Goal: Transaction & Acquisition: Purchase product/service

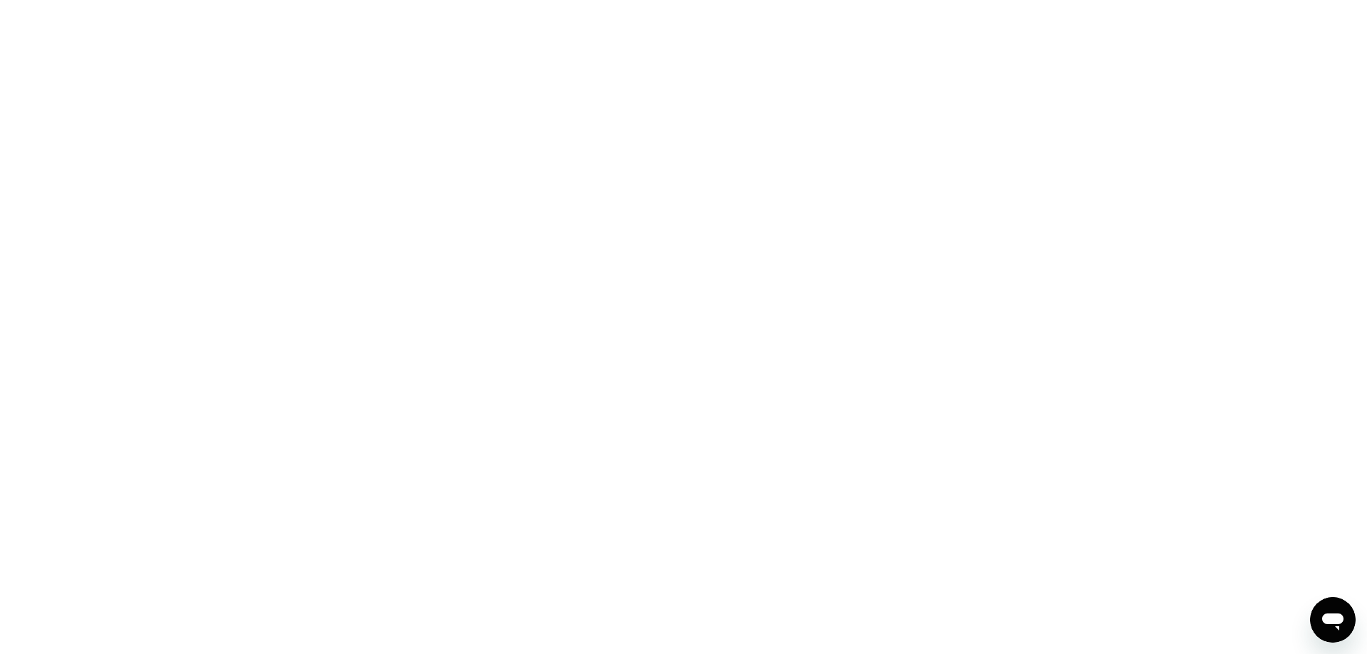
click at [507, 228] on div at bounding box center [683, 327] width 1367 height 654
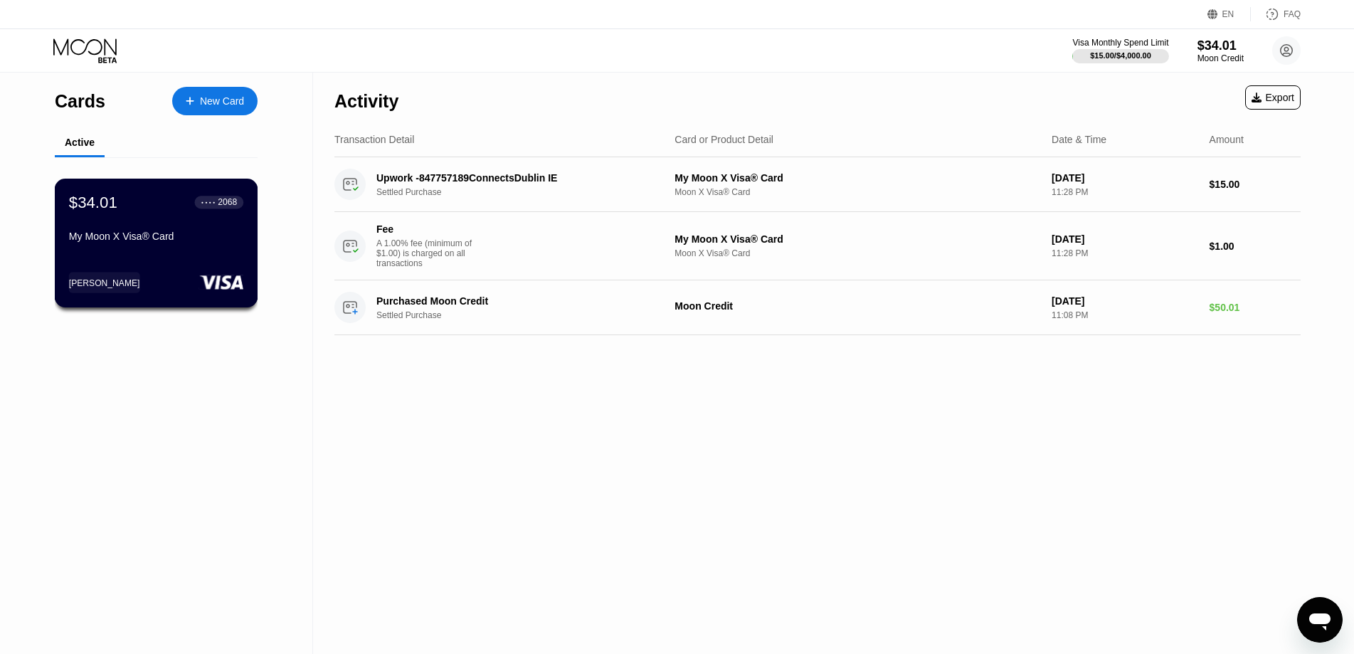
click at [155, 264] on div "$34.01 ● ● ● ● 2068 My Moon X Visa® Card [PERSON_NAME]" at bounding box center [157, 243] width 204 height 129
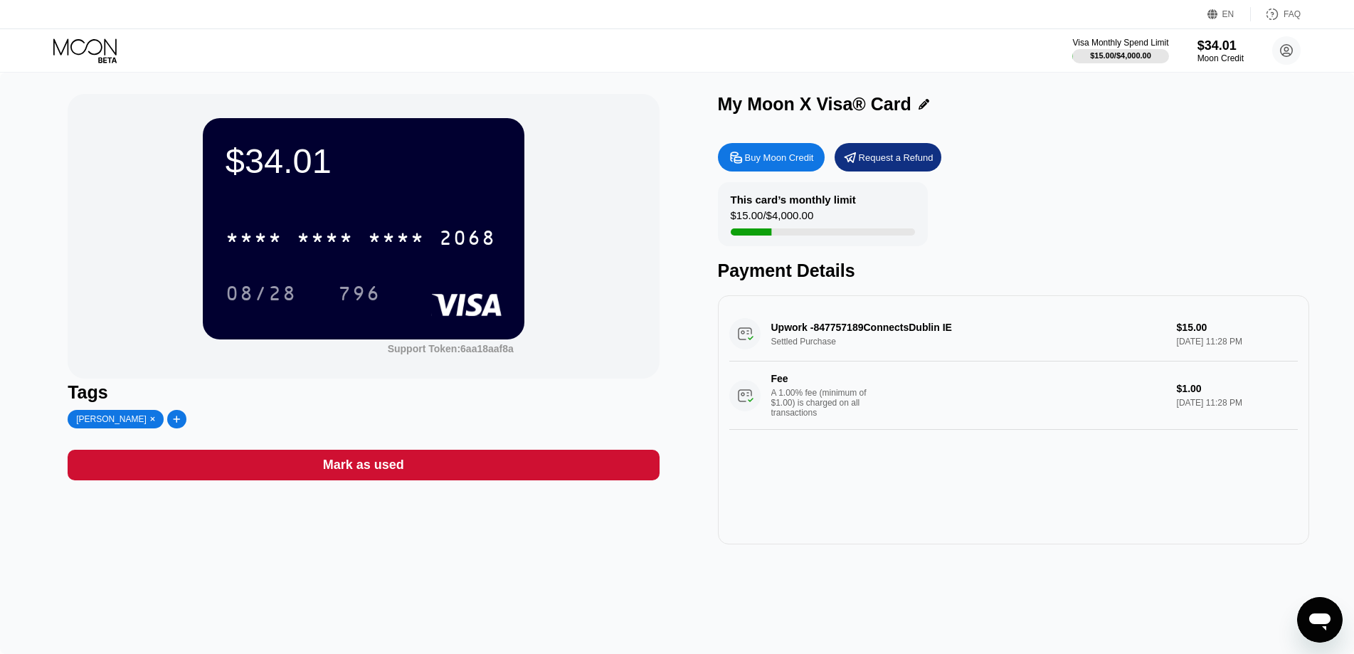
click at [167, 423] on div at bounding box center [176, 419] width 19 height 19
type input "linkedin"
click at [292, 422] on icon at bounding box center [296, 419] width 8 height 6
click at [86, 424] on div "[PERSON_NAME]" at bounding box center [111, 419] width 70 height 10
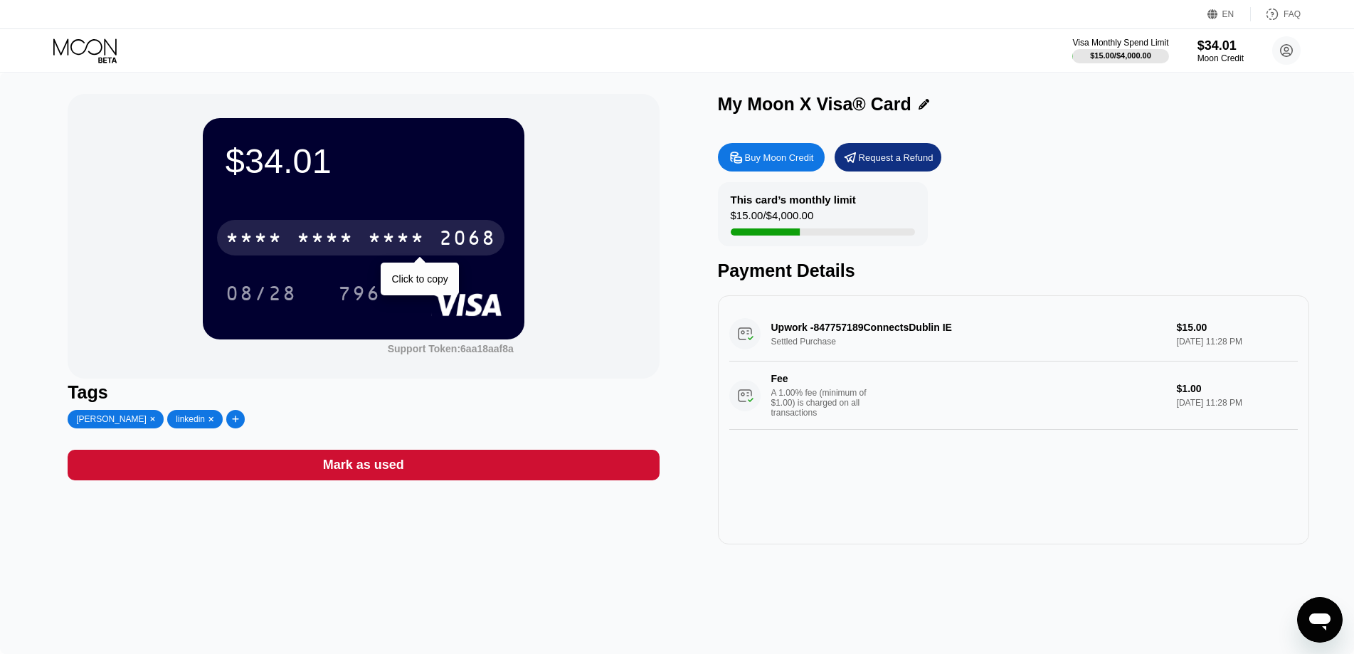
click at [348, 233] on div "* * * *" at bounding box center [325, 239] width 57 height 23
click at [398, 224] on div "4513 6500 2971 2068" at bounding box center [361, 238] width 288 height 36
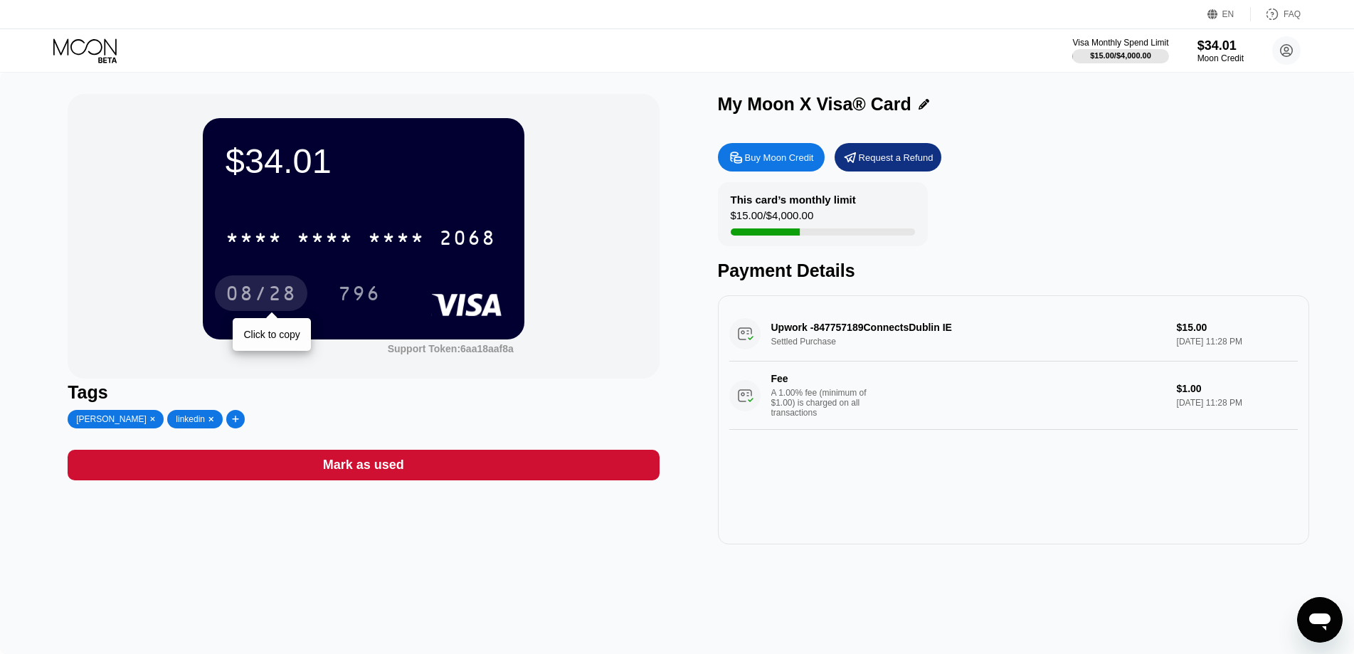
click at [272, 304] on div "08/28" at bounding box center [261, 295] width 71 height 23
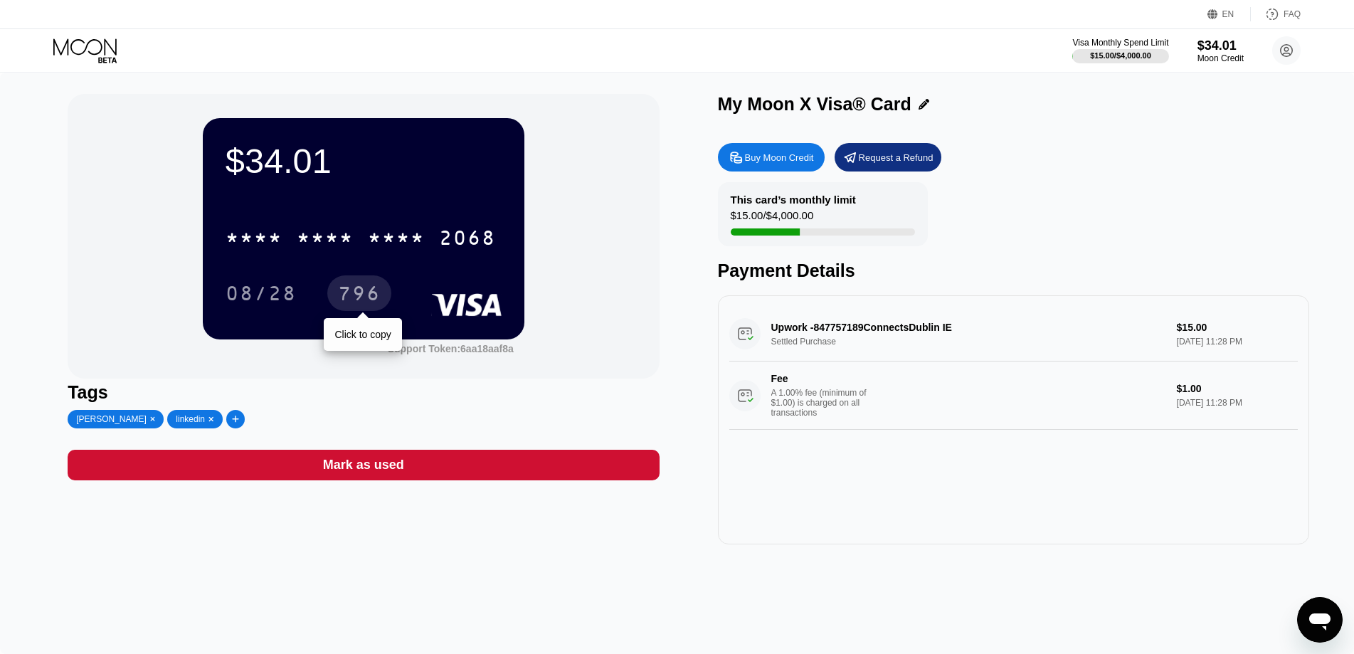
click at [367, 290] on div "796" at bounding box center [359, 295] width 43 height 23
click at [601, 220] on div "$34.01 * * * * * * * * * * * * 2068 08/28 796 Support Token: 6aa18aaf8a" at bounding box center [363, 236] width 591 height 285
click at [100, 63] on icon at bounding box center [86, 50] width 66 height 25
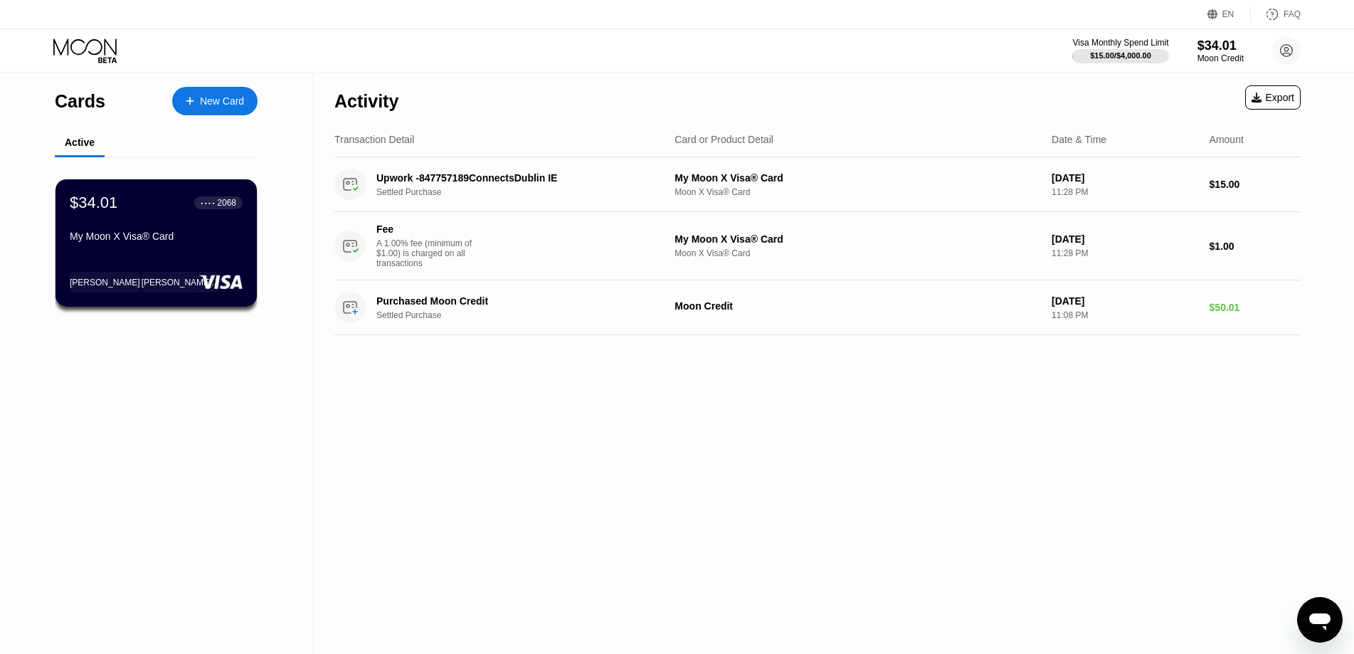
click at [364, 524] on div "Activity Export Transaction Detail Card or Product Detail Date & Time Amount Up…" at bounding box center [817, 363] width 1009 height 581
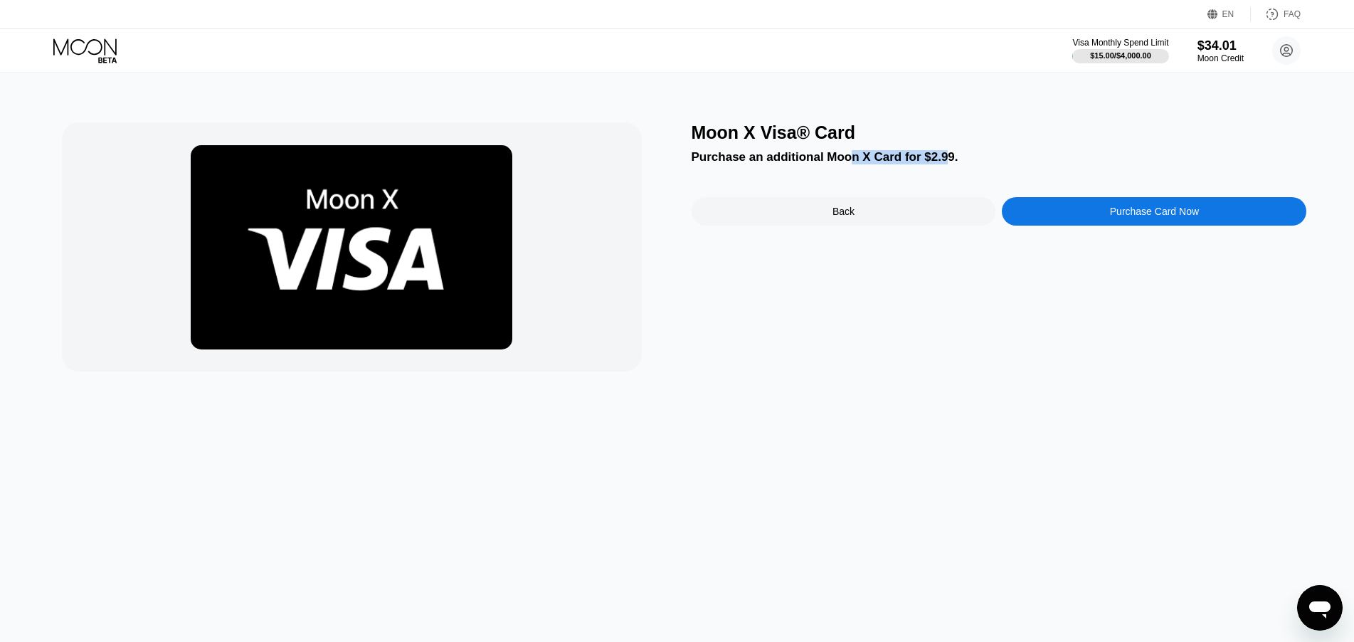
drag, startPoint x: 845, startPoint y: 165, endPoint x: 935, endPoint y: 168, distance: 90.4
click at [935, 164] on div "Purchase an additional Moon X Card for $2.99." at bounding box center [1000, 157] width 616 height 14
drag, startPoint x: 935, startPoint y: 275, endPoint x: 1125, endPoint y: 212, distance: 199.4
click at [937, 275] on div "Moon X Visa® Card Purchase an additional Moon X Card for $2.99. Back Purchase C…" at bounding box center [1000, 246] width 616 height 249
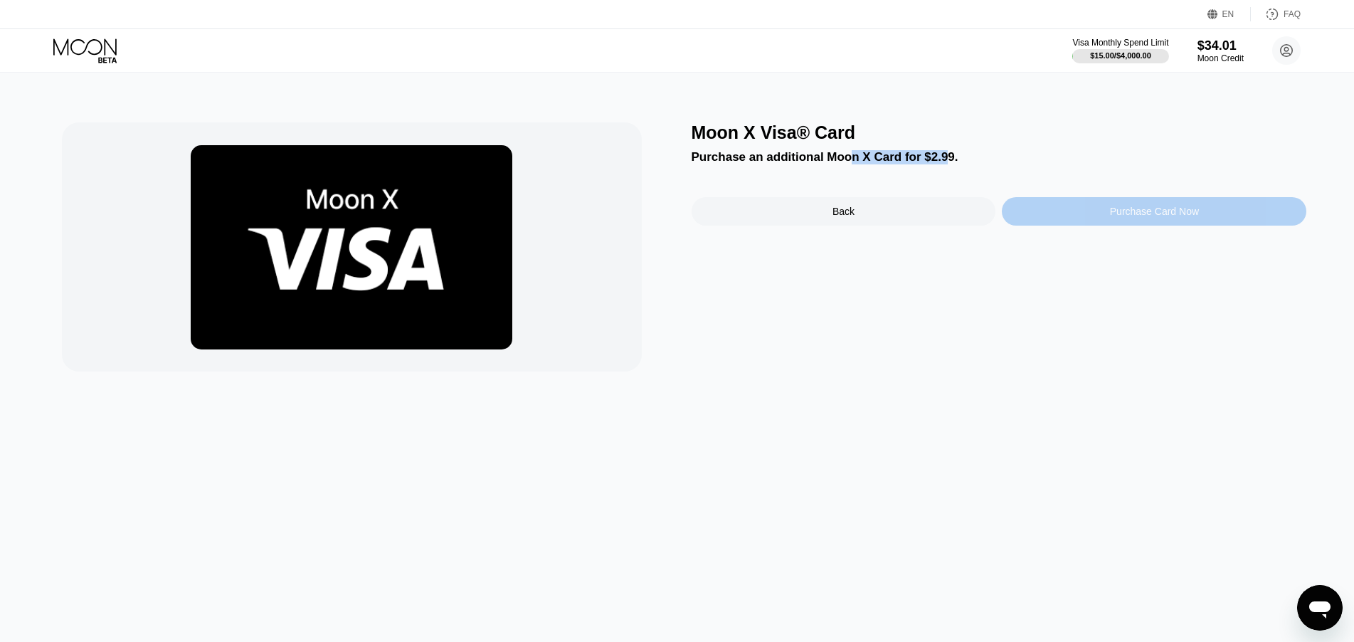
click at [1142, 207] on div "Purchase Card Now" at bounding box center [1154, 211] width 305 height 28
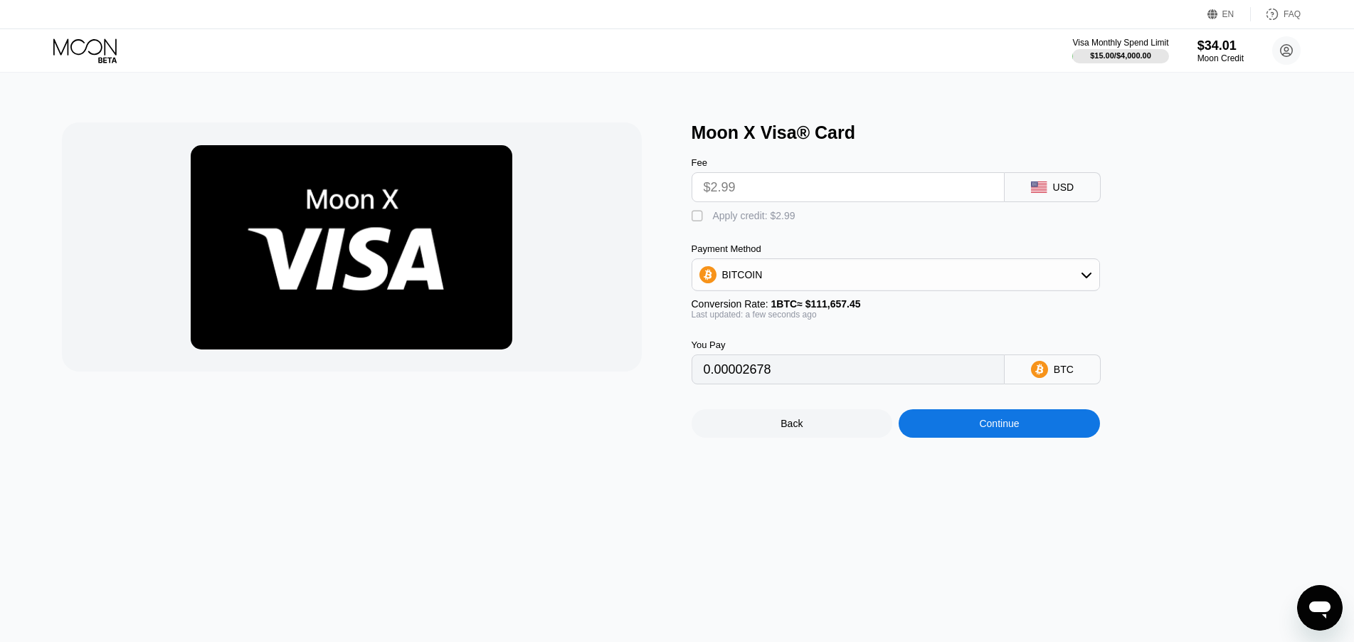
click at [702, 218] on div "" at bounding box center [699, 216] width 14 height 14
type input "0"
click at [1070, 193] on div "USD" at bounding box center [1063, 186] width 21 height 11
click at [1011, 421] on div "Back Continue" at bounding box center [920, 410] width 456 height 53
click at [1009, 429] on div "Continue" at bounding box center [999, 423] width 40 height 11
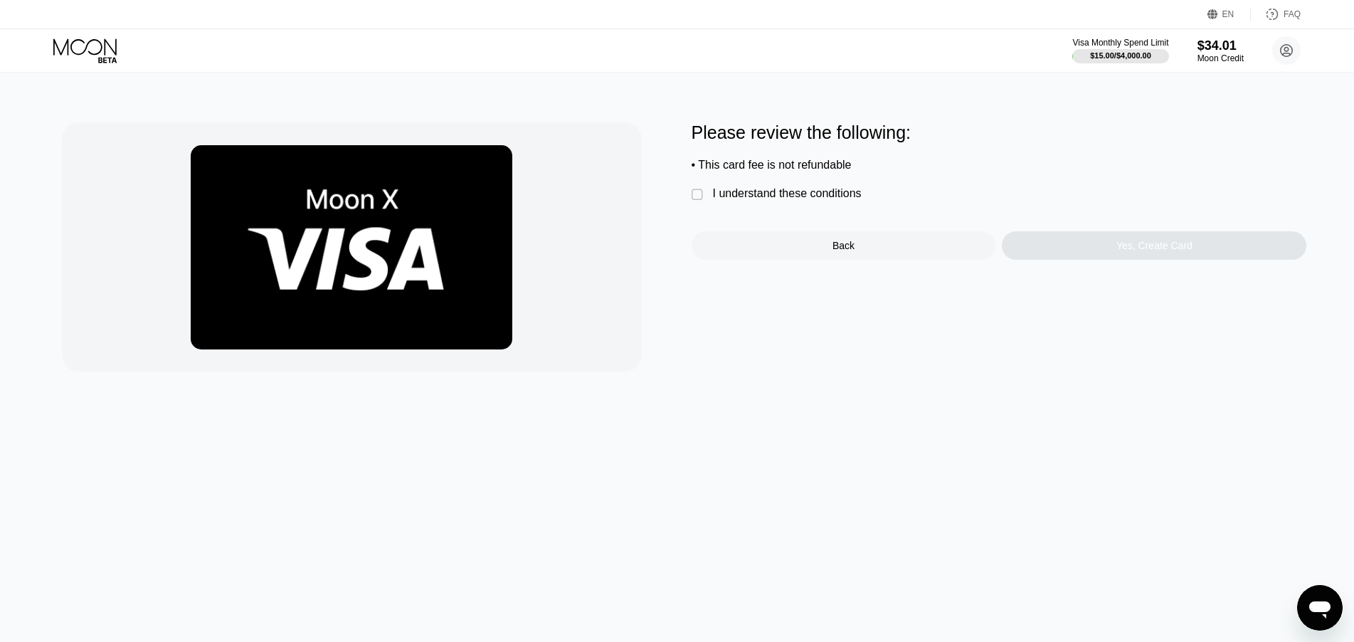
click at [808, 200] on div "I understand these conditions" at bounding box center [787, 193] width 149 height 13
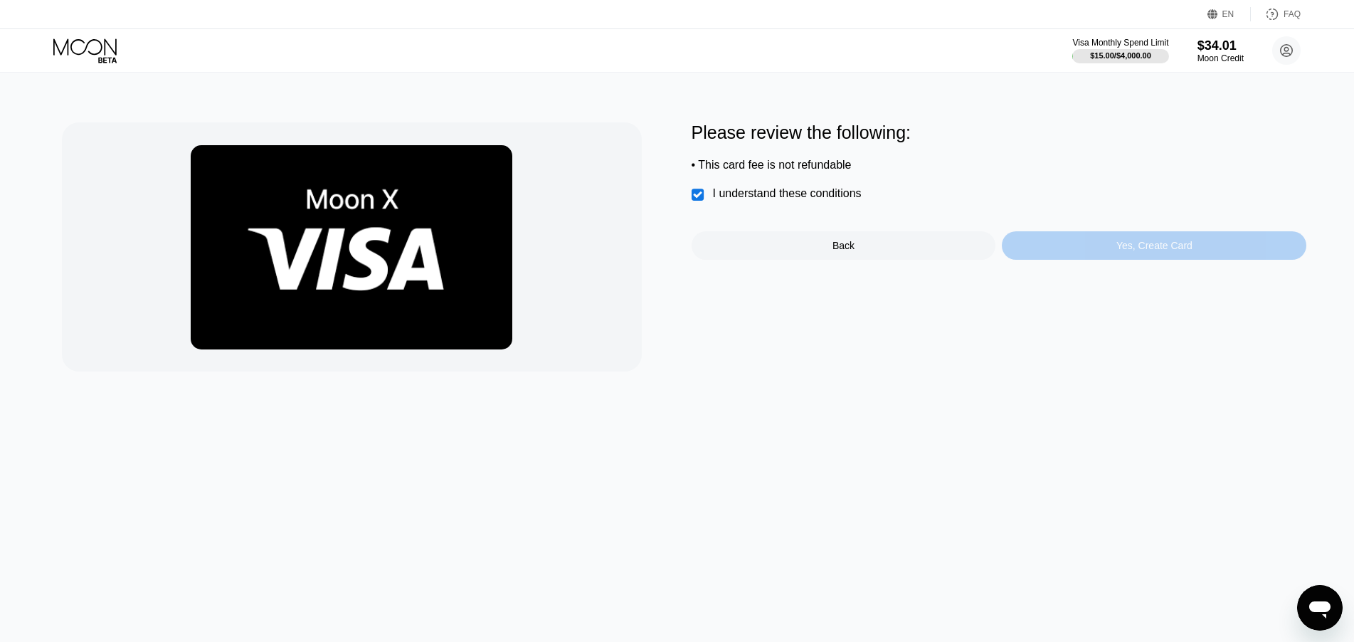
click at [1117, 247] on div "Yes, Create Card" at bounding box center [1154, 245] width 305 height 28
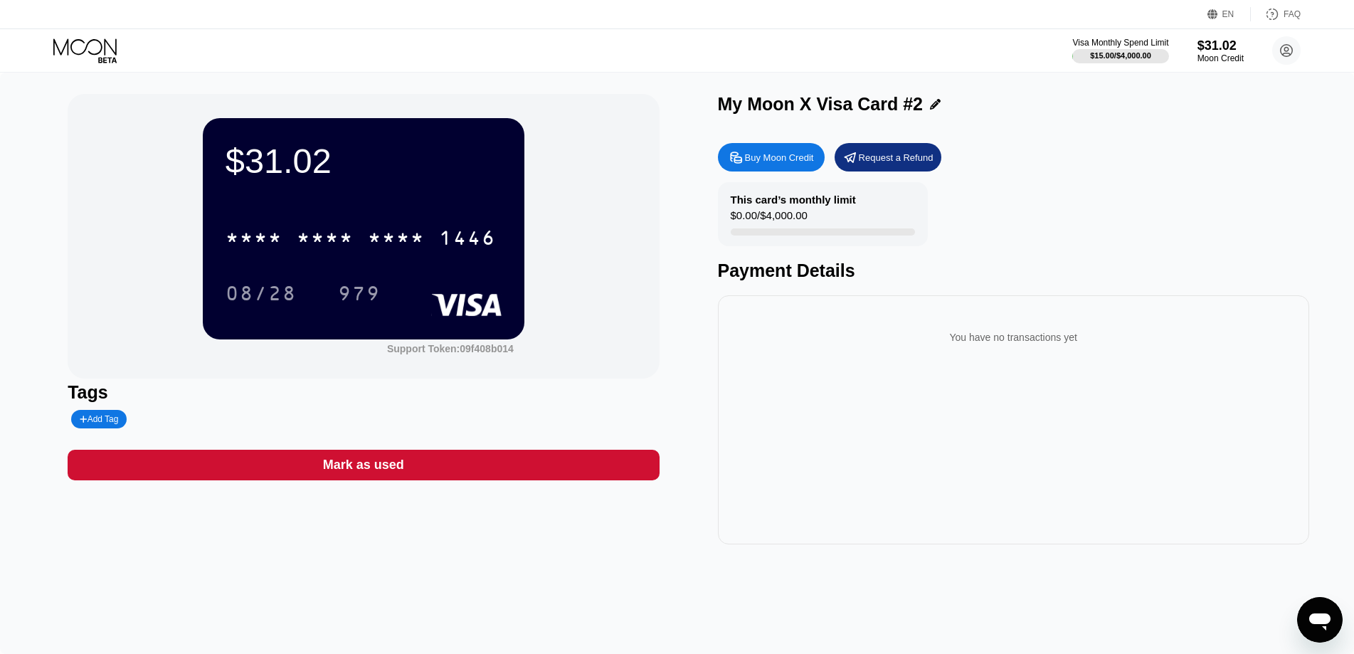
click at [100, 415] on div "Add Tag" at bounding box center [99, 419] width 56 height 19
type input "song-linkedin"
click at [196, 420] on icon at bounding box center [200, 419] width 8 height 9
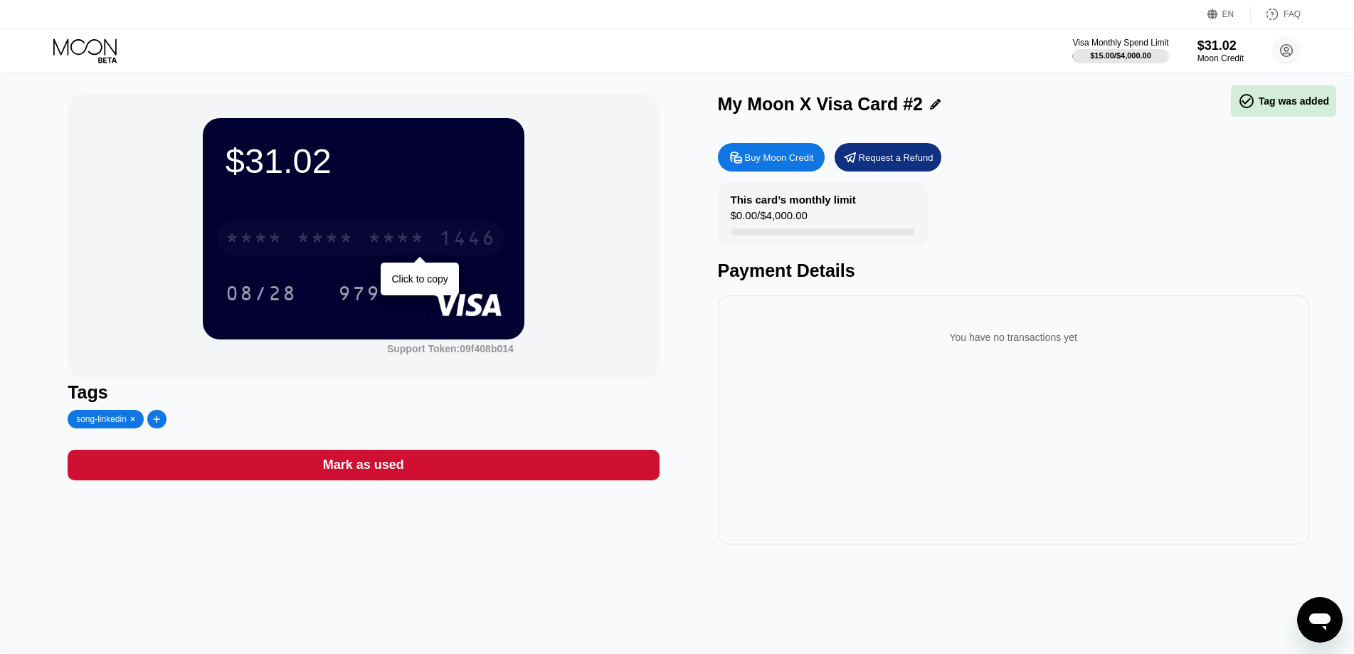
click at [342, 233] on div "* * * *" at bounding box center [325, 239] width 57 height 23
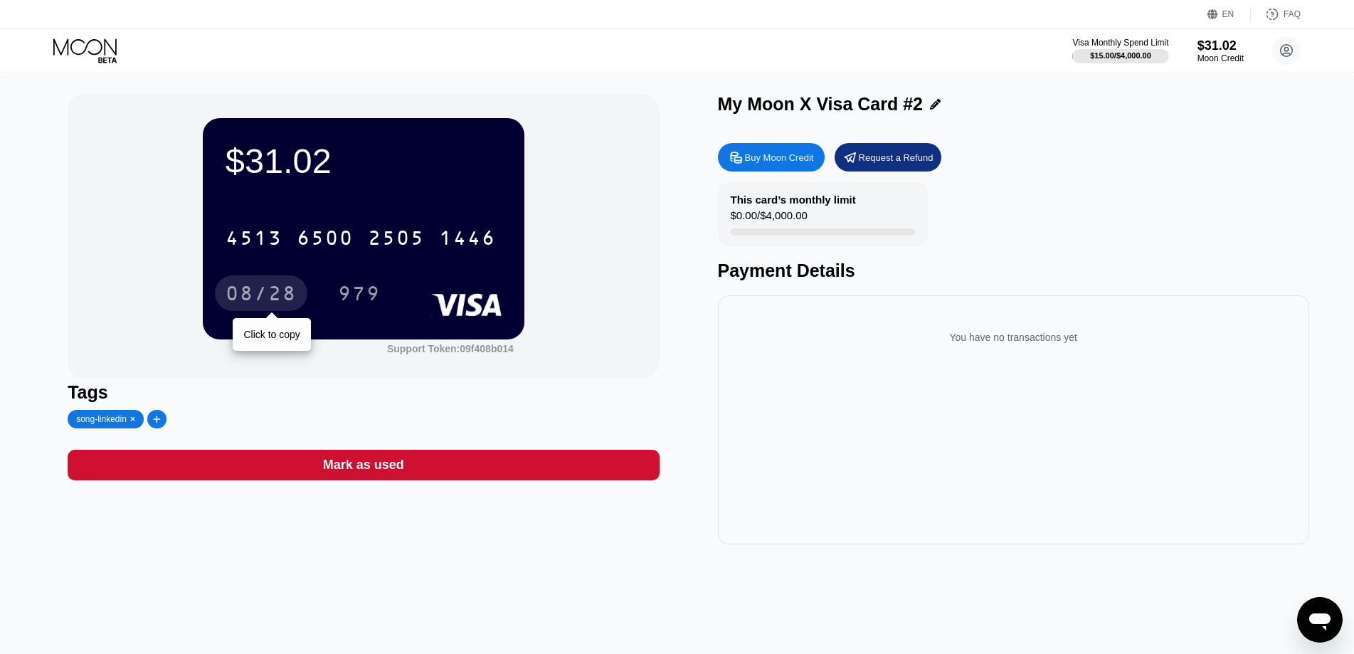
click at [248, 288] on div "08/28" at bounding box center [261, 295] width 71 height 23
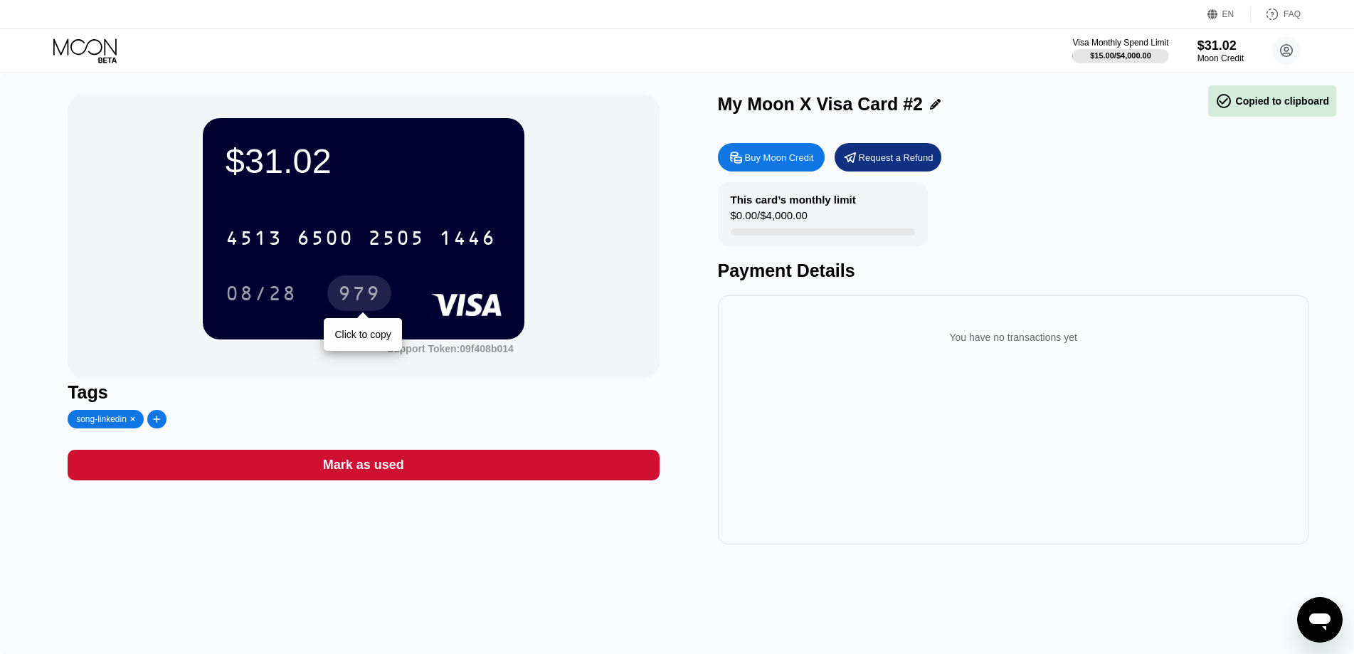
click at [347, 288] on div "979" at bounding box center [359, 295] width 43 height 23
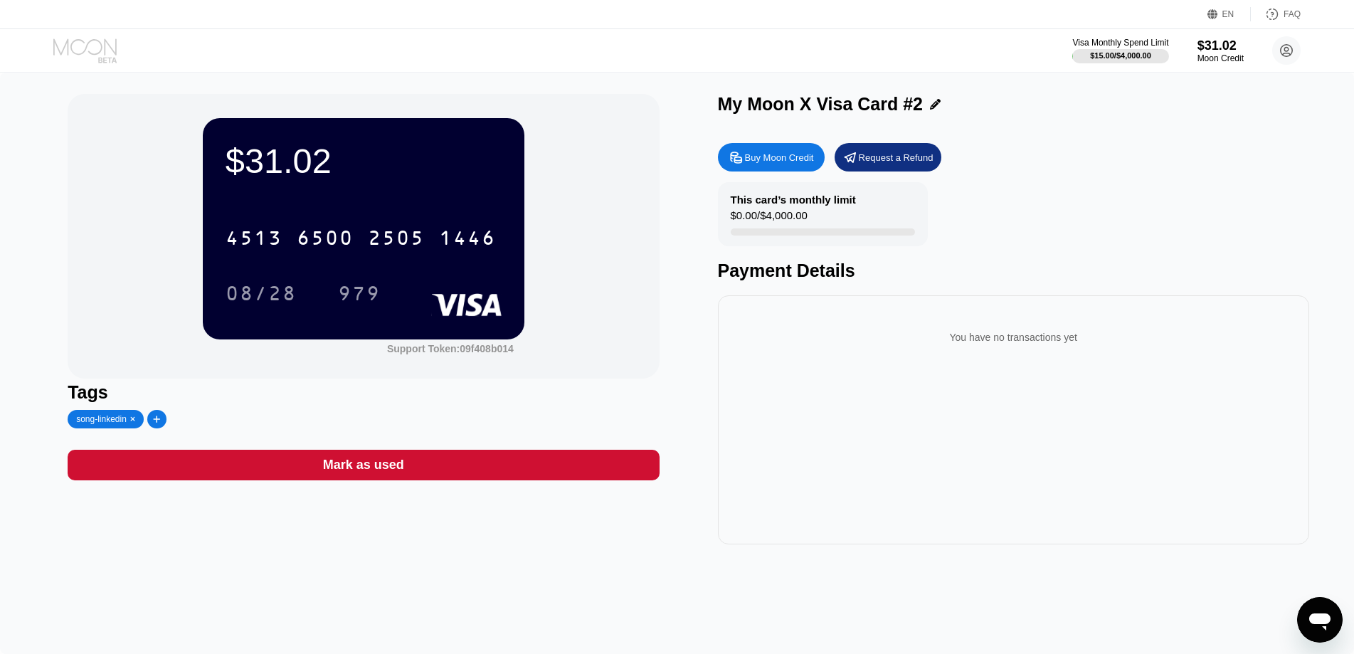
click at [88, 47] on icon at bounding box center [86, 50] width 66 height 25
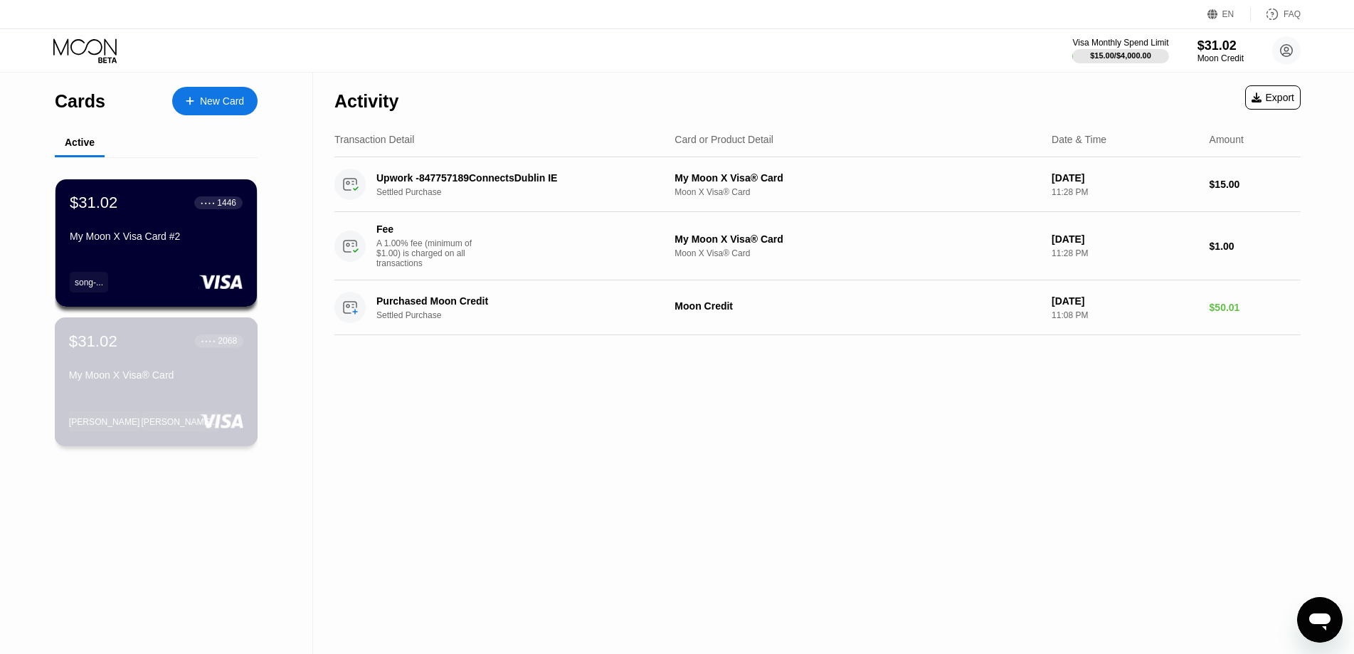
click at [140, 381] on div "My Moon X Visa® Card" at bounding box center [156, 374] width 174 height 11
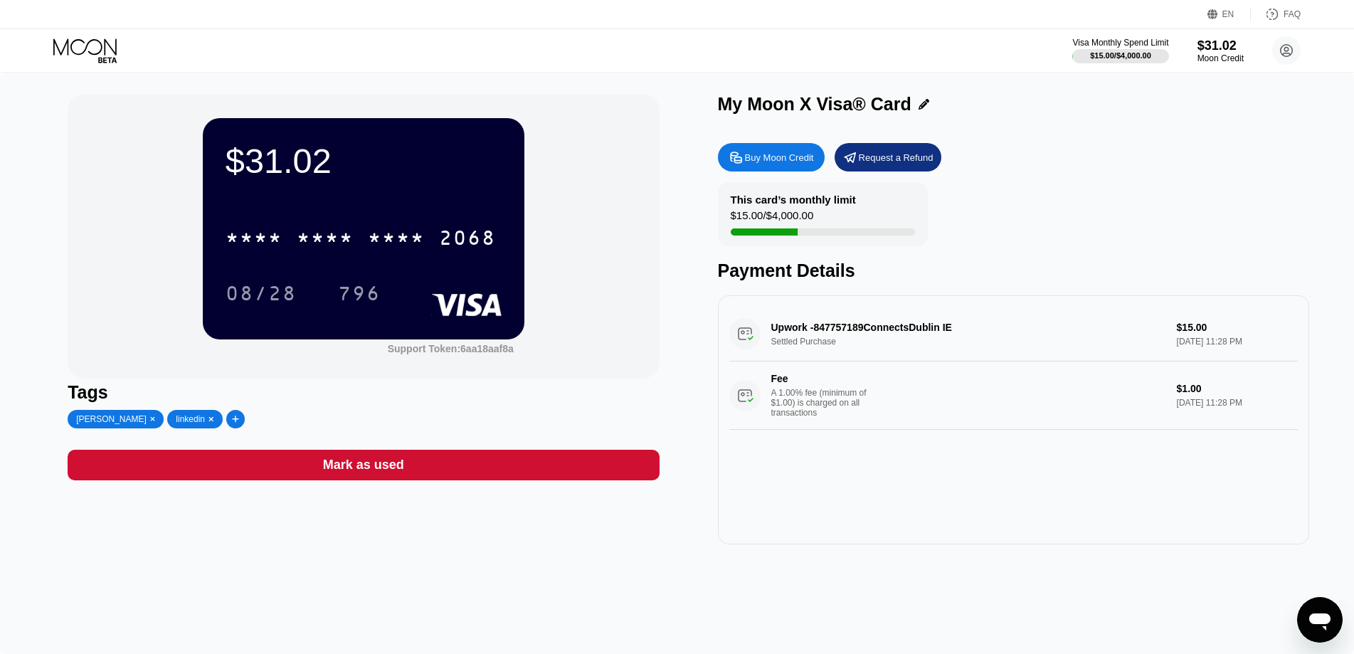
click at [232, 421] on icon at bounding box center [236, 419] width 8 height 9
type input "pak-linkedin"
click at [344, 422] on div at bounding box center [351, 419] width 15 height 10
click at [205, 422] on div at bounding box center [209, 419] width 9 height 10
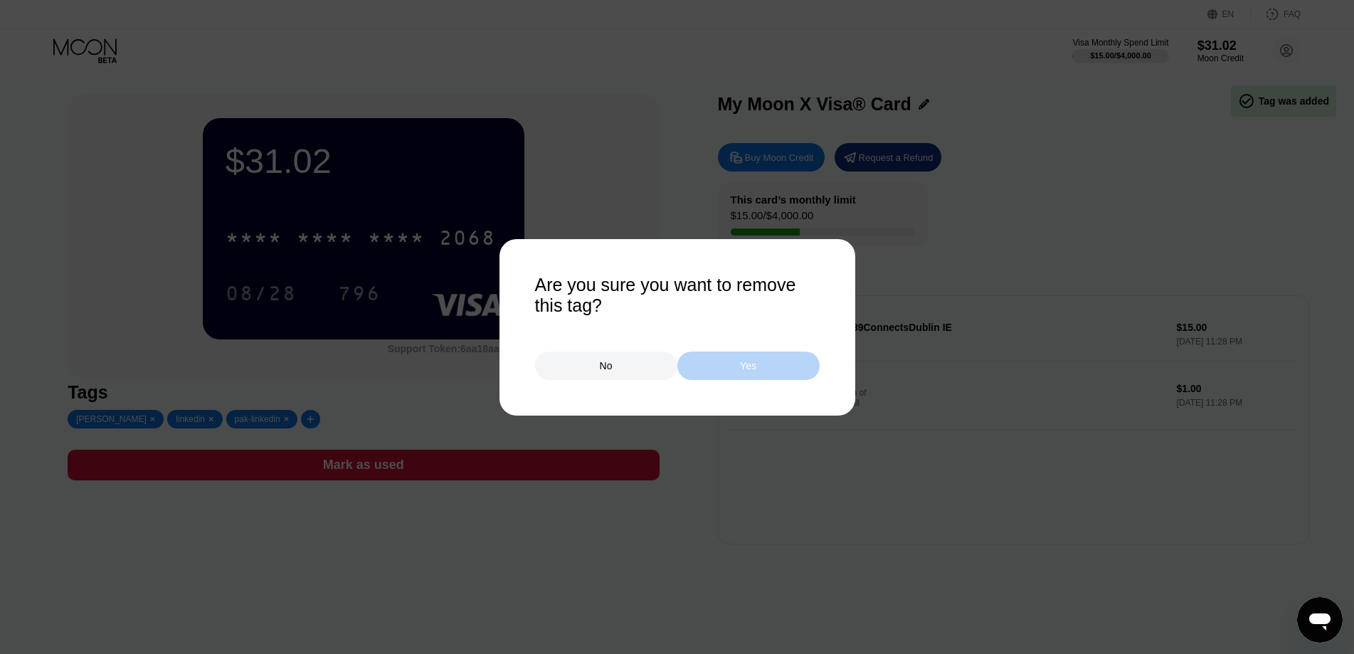
click at [758, 373] on div "Yes" at bounding box center [749, 366] width 142 height 28
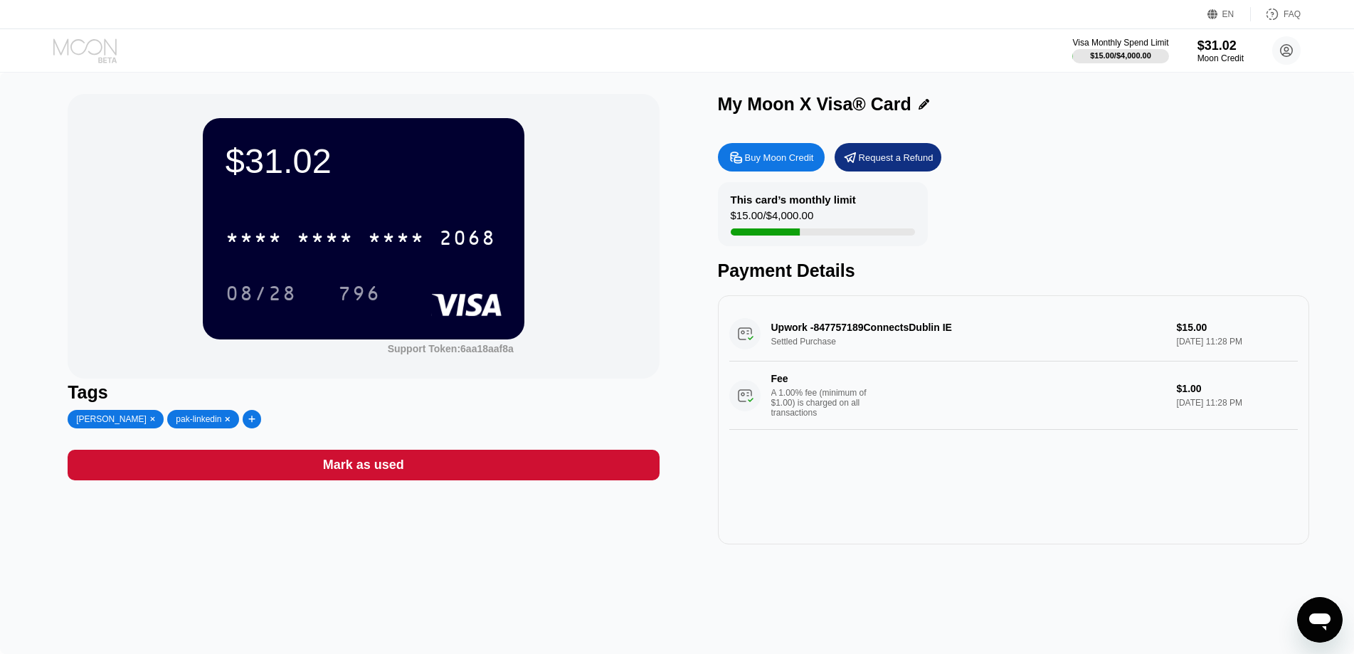
click at [90, 53] on icon at bounding box center [86, 50] width 66 height 25
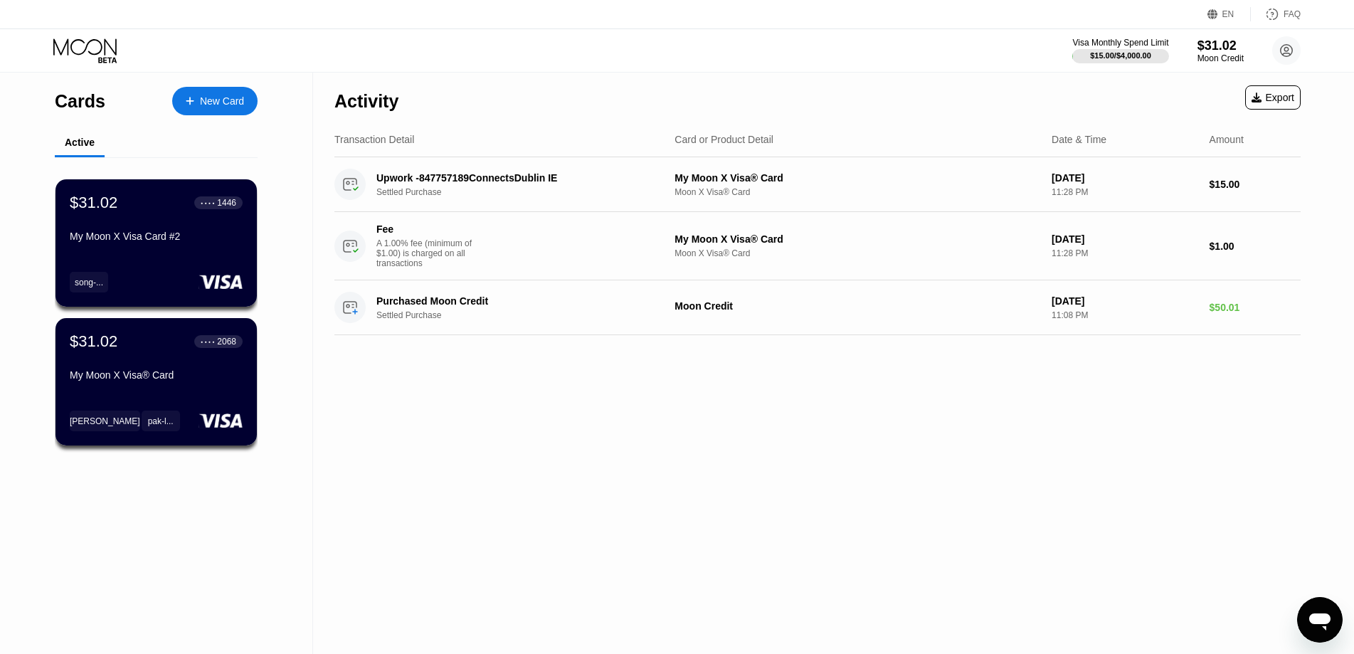
click at [606, 430] on div "Activity Export Transaction Detail Card or Product Detail Date & Time Amount Up…" at bounding box center [817, 363] width 1009 height 581
drag, startPoint x: 1013, startPoint y: 419, endPoint x: 964, endPoint y: 410, distance: 49.3
click at [964, 410] on div "Activity Export Transaction Detail Card or Product Detail Date & Time Amount Up…" at bounding box center [817, 363] width 1009 height 581
drag, startPoint x: 1100, startPoint y: 383, endPoint x: 999, endPoint y: 357, distance: 105.0
drag, startPoint x: 999, startPoint y: 357, endPoint x: 972, endPoint y: 384, distance: 38.2
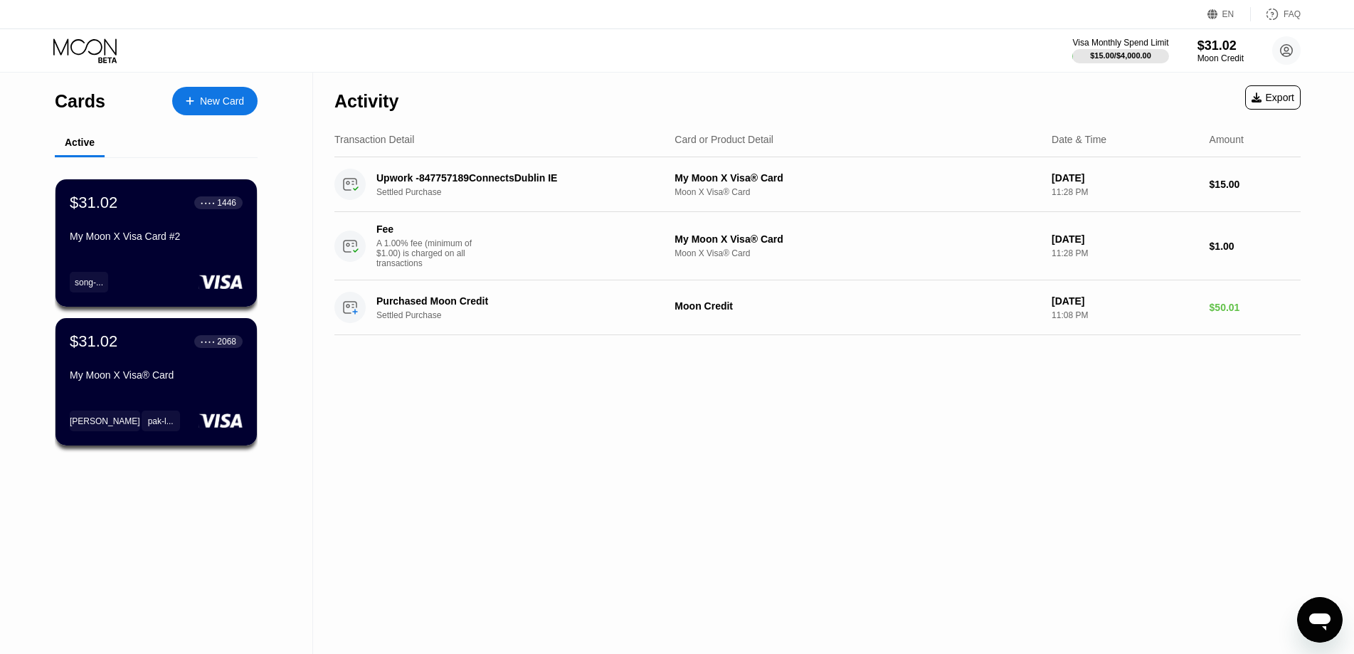
click at [972, 384] on div "Activity Export Transaction Detail Card or Product Detail Date & Time Amount Up…" at bounding box center [817, 363] width 1009 height 581
drag, startPoint x: 1057, startPoint y: 376, endPoint x: 1012, endPoint y: 372, distance: 45.0
drag, startPoint x: 1012, startPoint y: 372, endPoint x: 968, endPoint y: 391, distance: 48.1
click at [968, 391] on div "Activity Export Transaction Detail Card or Product Detail Date & Time Amount Up…" at bounding box center [817, 363] width 1009 height 581
drag, startPoint x: 1107, startPoint y: 360, endPoint x: 1034, endPoint y: 357, distance: 72.7
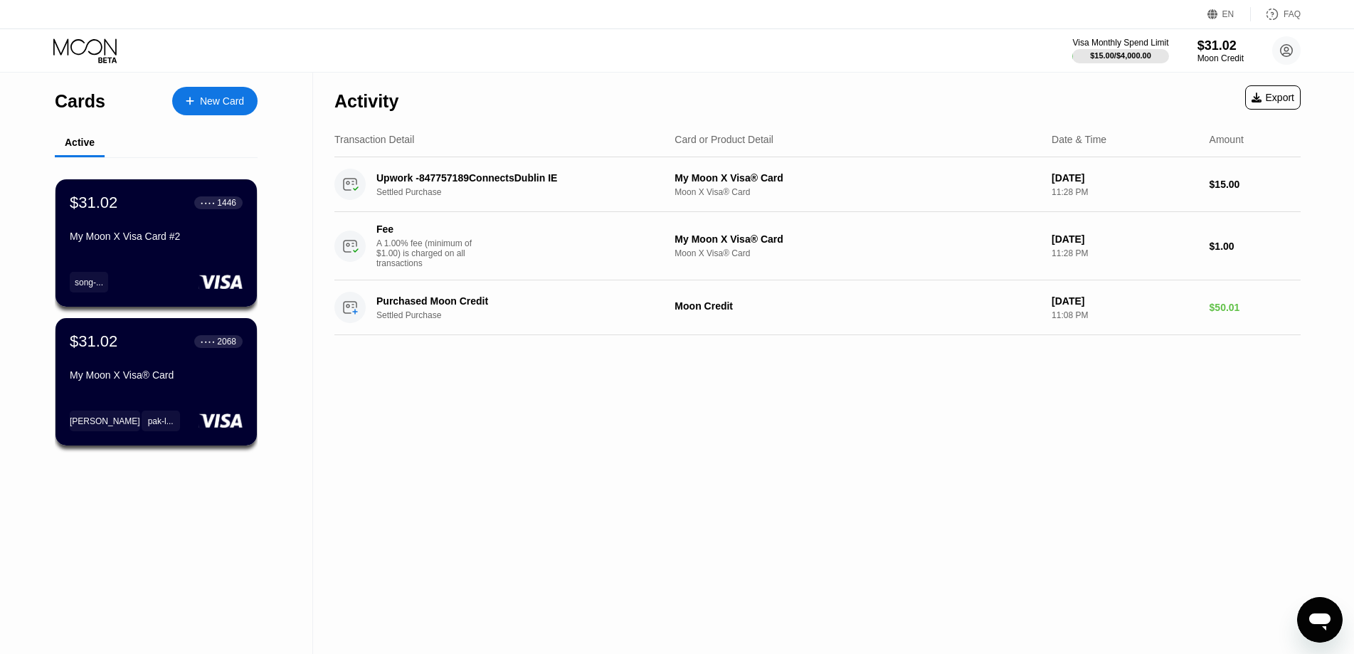
drag, startPoint x: 1034, startPoint y: 357, endPoint x: 929, endPoint y: 359, distance: 105.4
drag, startPoint x: 929, startPoint y: 359, endPoint x: 727, endPoint y: 369, distance: 202.3
drag, startPoint x: 727, startPoint y: 369, endPoint x: 619, endPoint y: 372, distance: 107.5
drag, startPoint x: 619, startPoint y: 372, endPoint x: 532, endPoint y: 372, distance: 87.5
drag, startPoint x: 532, startPoint y: 372, endPoint x: 371, endPoint y: 376, distance: 160.9
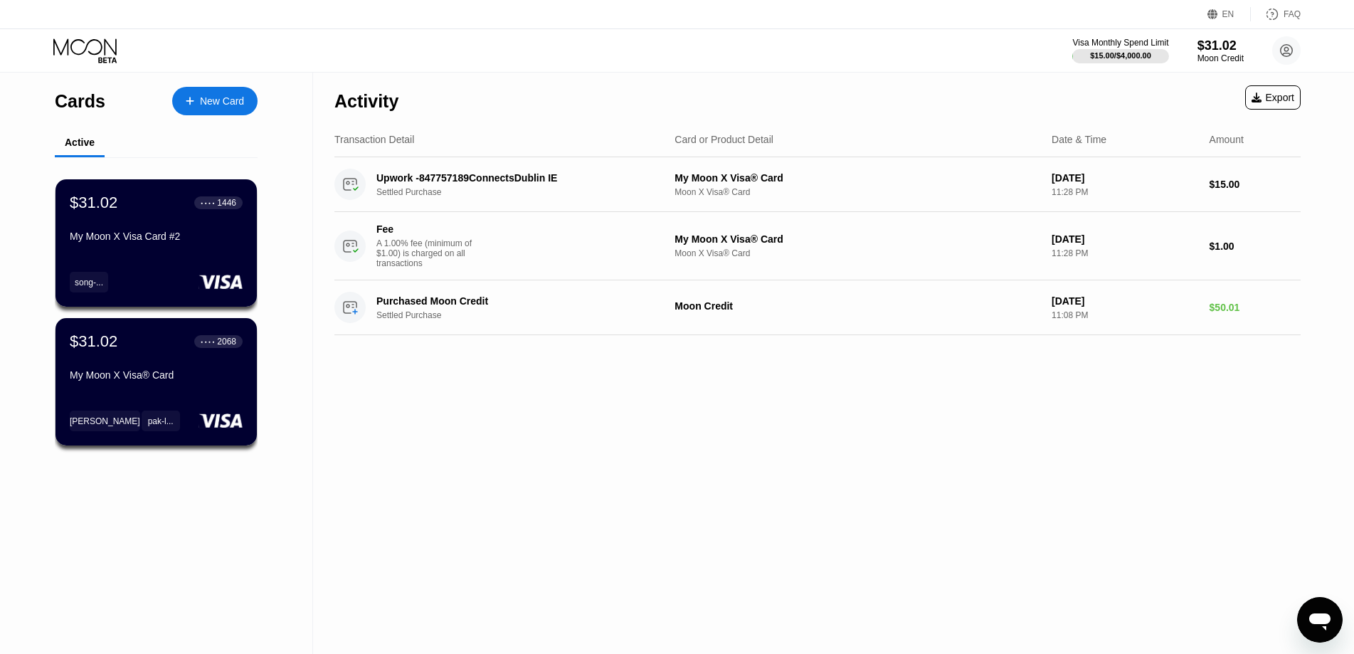
drag, startPoint x: 371, startPoint y: 376, endPoint x: 305, endPoint y: 368, distance: 65.9
click at [305, 368] on div "Cards New Card Active $31.02 ● ● ● ● 1446 My Moon X Visa Card #2 song-... $31.0…" at bounding box center [156, 363] width 313 height 581
click at [614, 377] on div "Activity Export Transaction Detail Card or Product Detail Date & Time Amount Up…" at bounding box center [817, 363] width 1009 height 581
click at [953, 395] on div "Activity Export Transaction Detail Card or Product Detail Date & Time Amount Up…" at bounding box center [817, 363] width 1009 height 581
drag, startPoint x: 1063, startPoint y: 372, endPoint x: 1036, endPoint y: 355, distance: 31.4
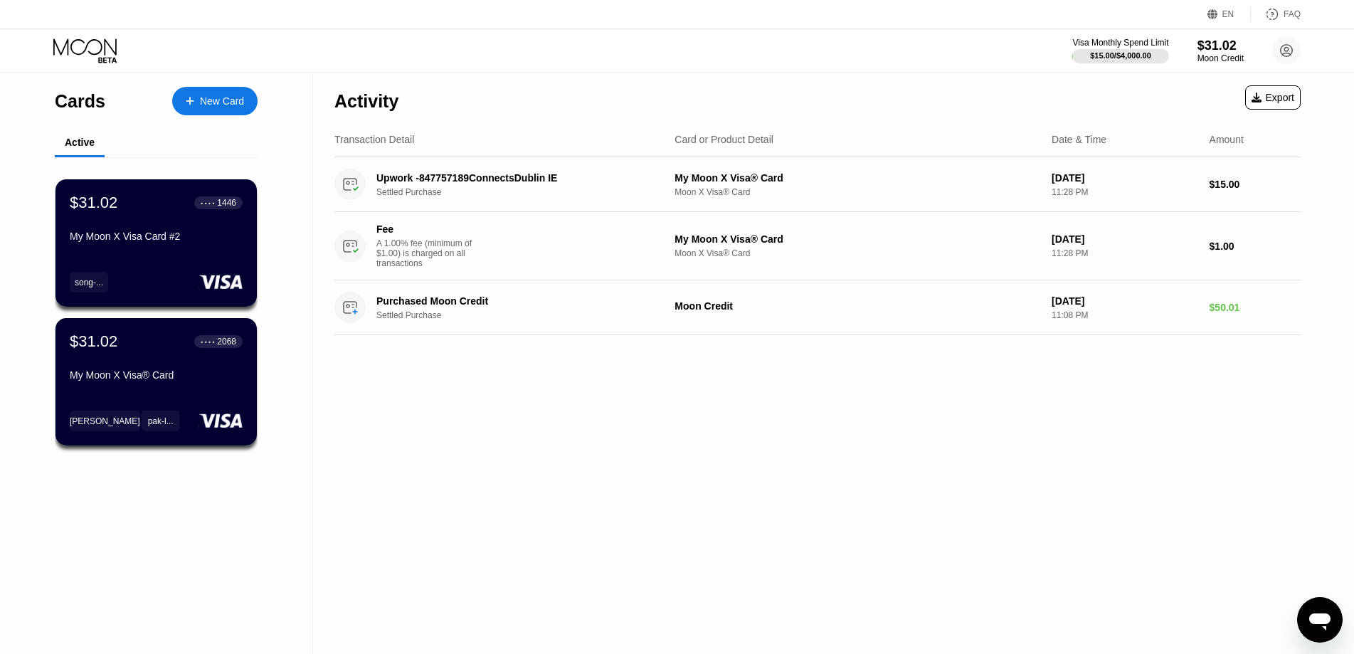
drag, startPoint x: 1036, startPoint y: 355, endPoint x: 989, endPoint y: 366, distance: 48.2
drag, startPoint x: 989, startPoint y: 366, endPoint x: 877, endPoint y: 383, distance: 113.7
click at [877, 383] on div "Activity Export Transaction Detail Card or Product Detail Date & Time Amount Up…" at bounding box center [817, 363] width 1009 height 581
